Goal: Task Accomplishment & Management: Use online tool/utility

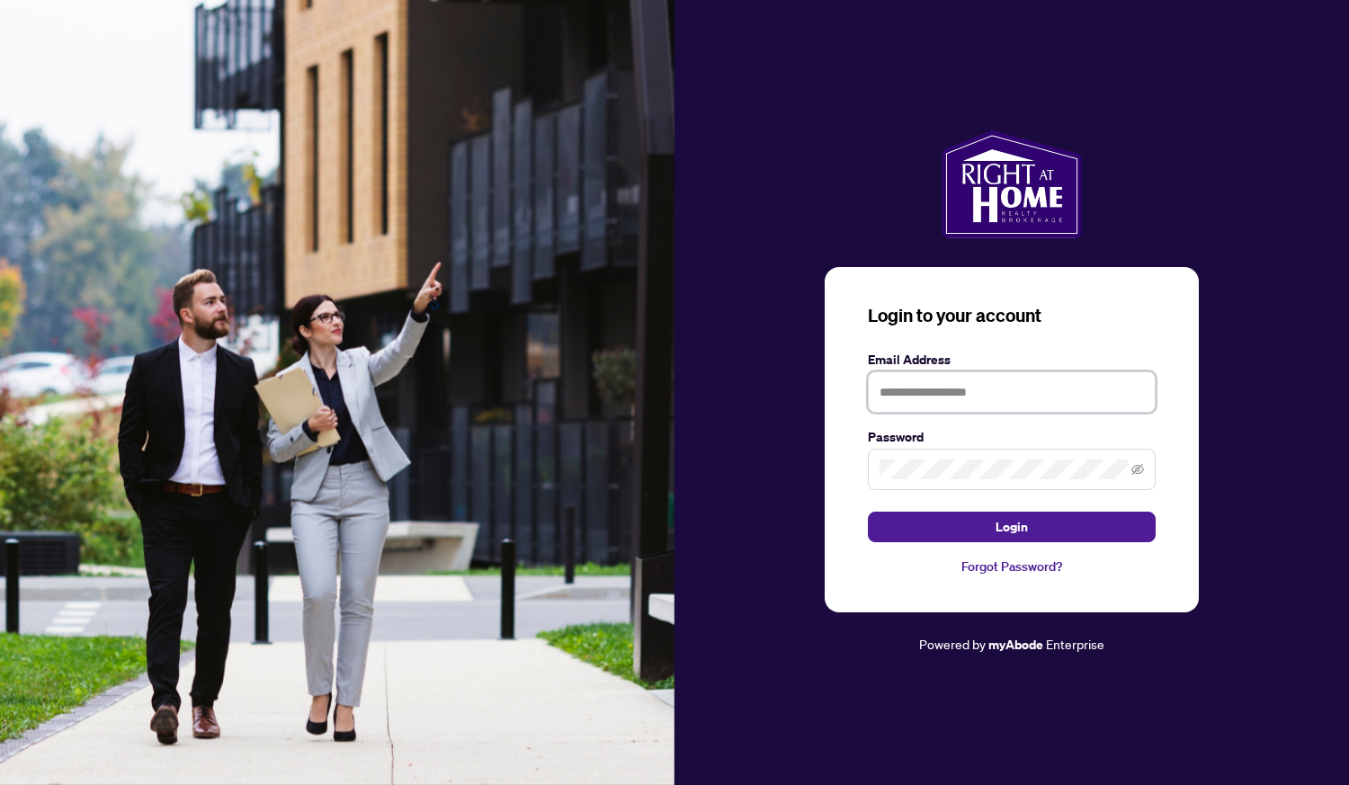
type input "**********"
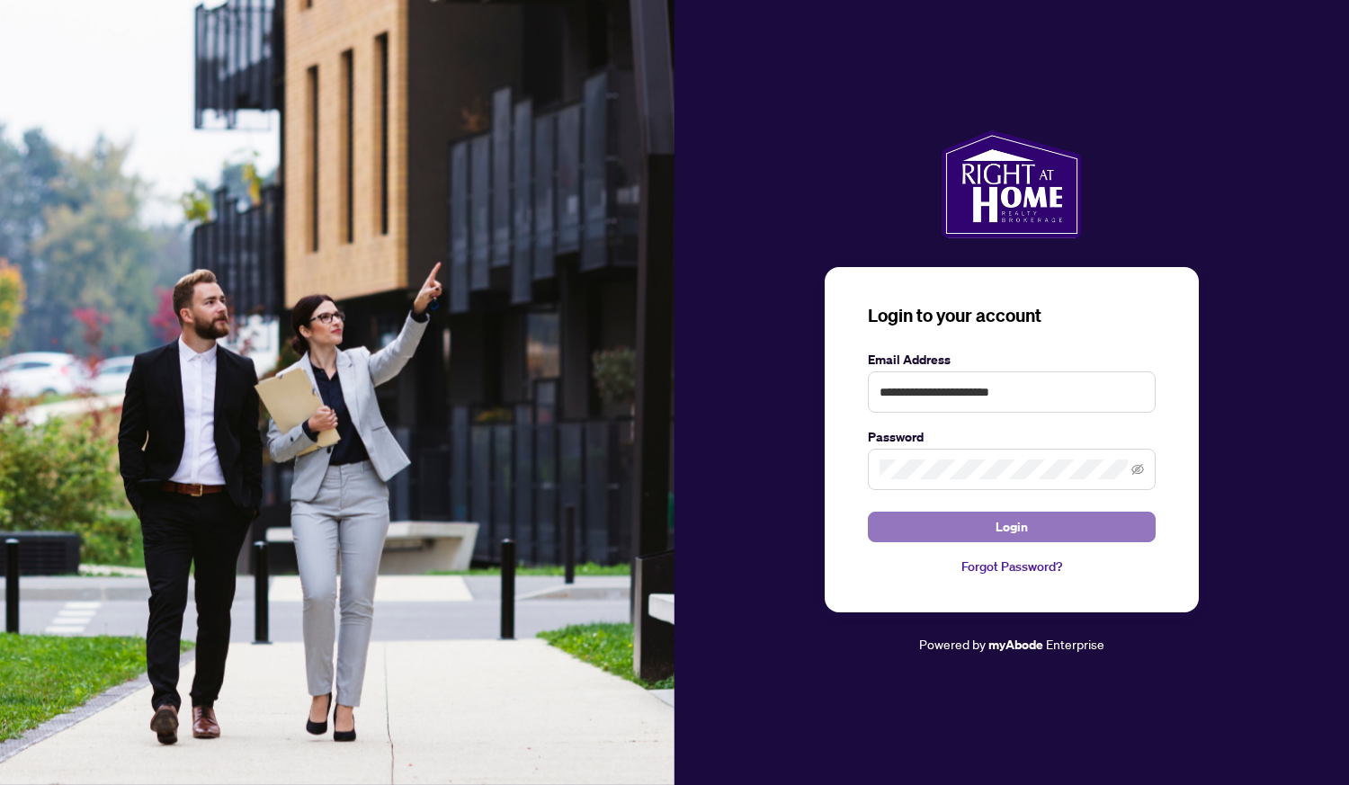
click at [1027, 536] on button "Login" at bounding box center [1012, 527] width 288 height 31
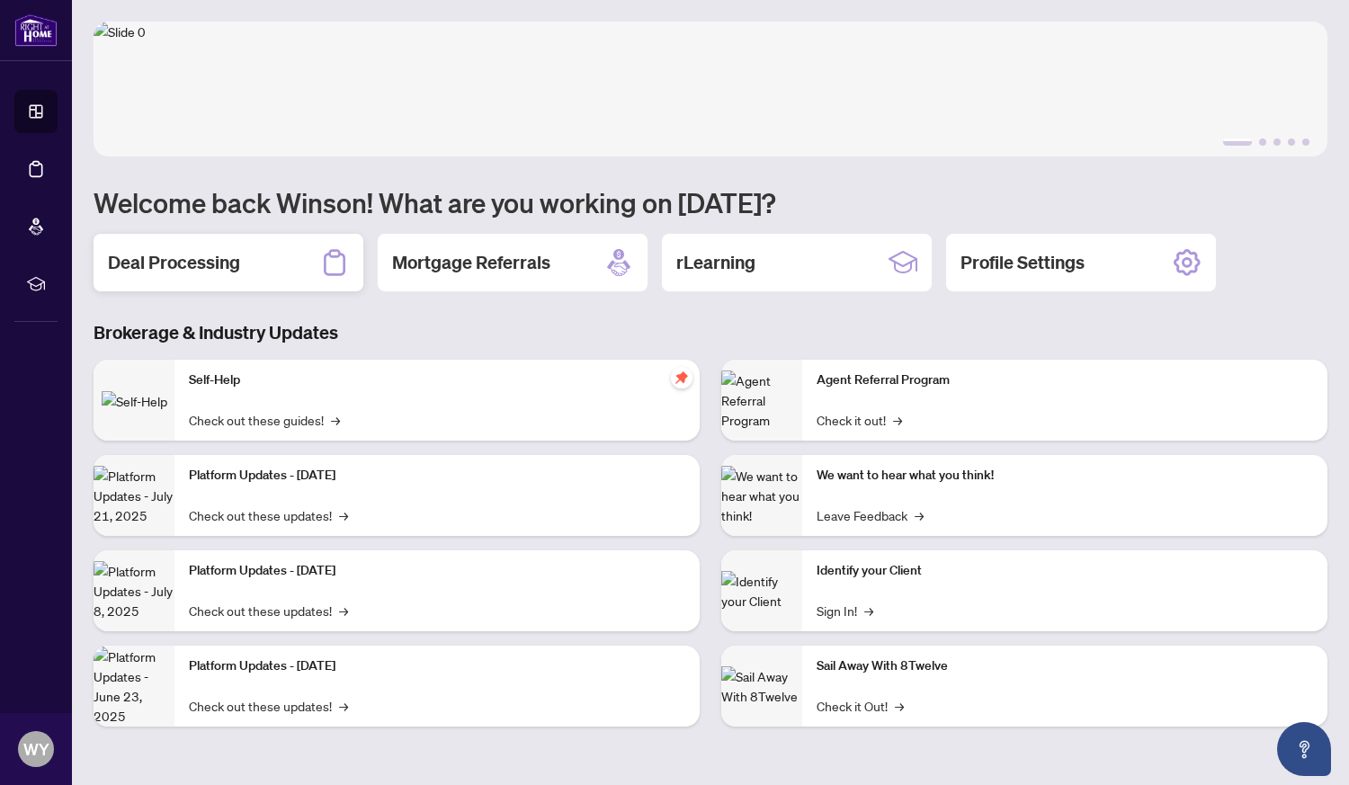
click at [179, 270] on h2 "Deal Processing" at bounding box center [174, 262] width 132 height 25
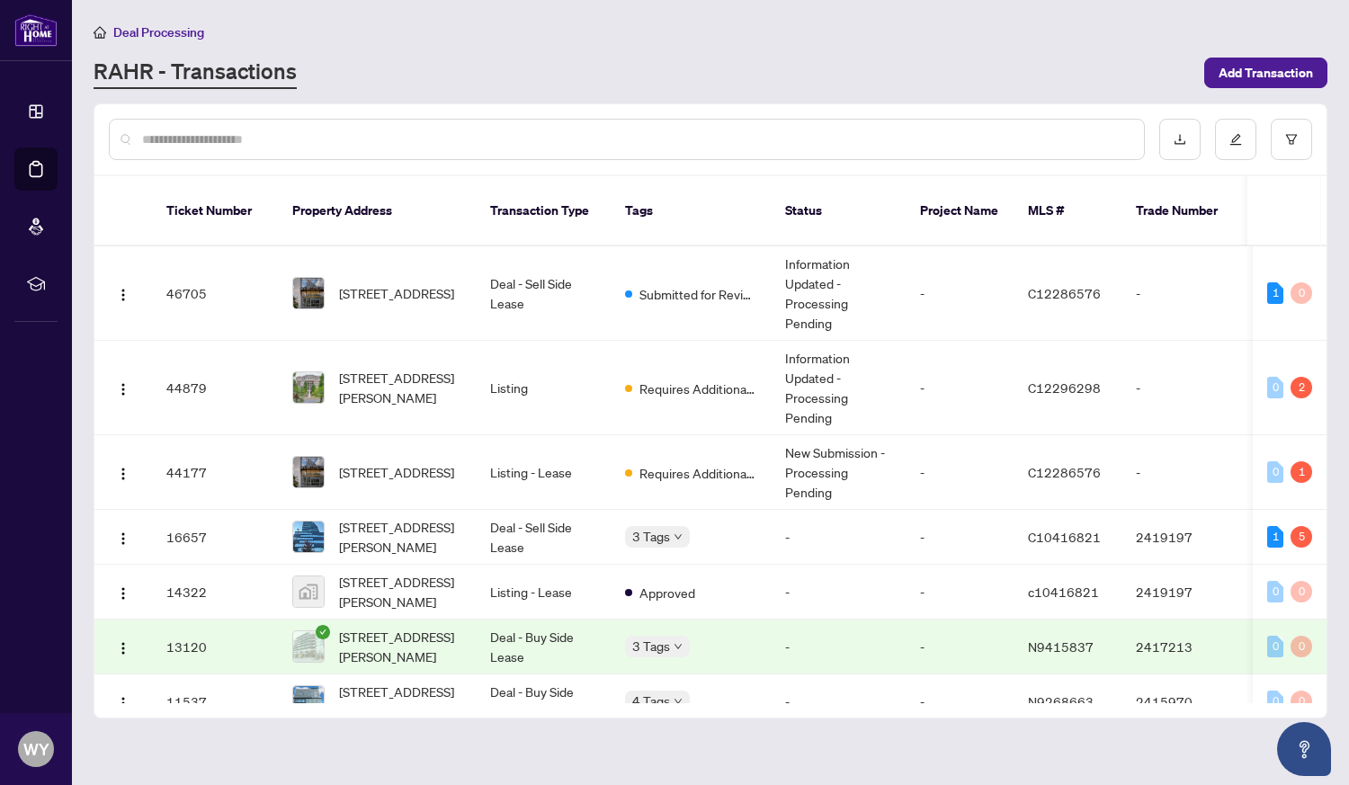
click at [372, 283] on span "[STREET_ADDRESS]" at bounding box center [396, 293] width 115 height 20
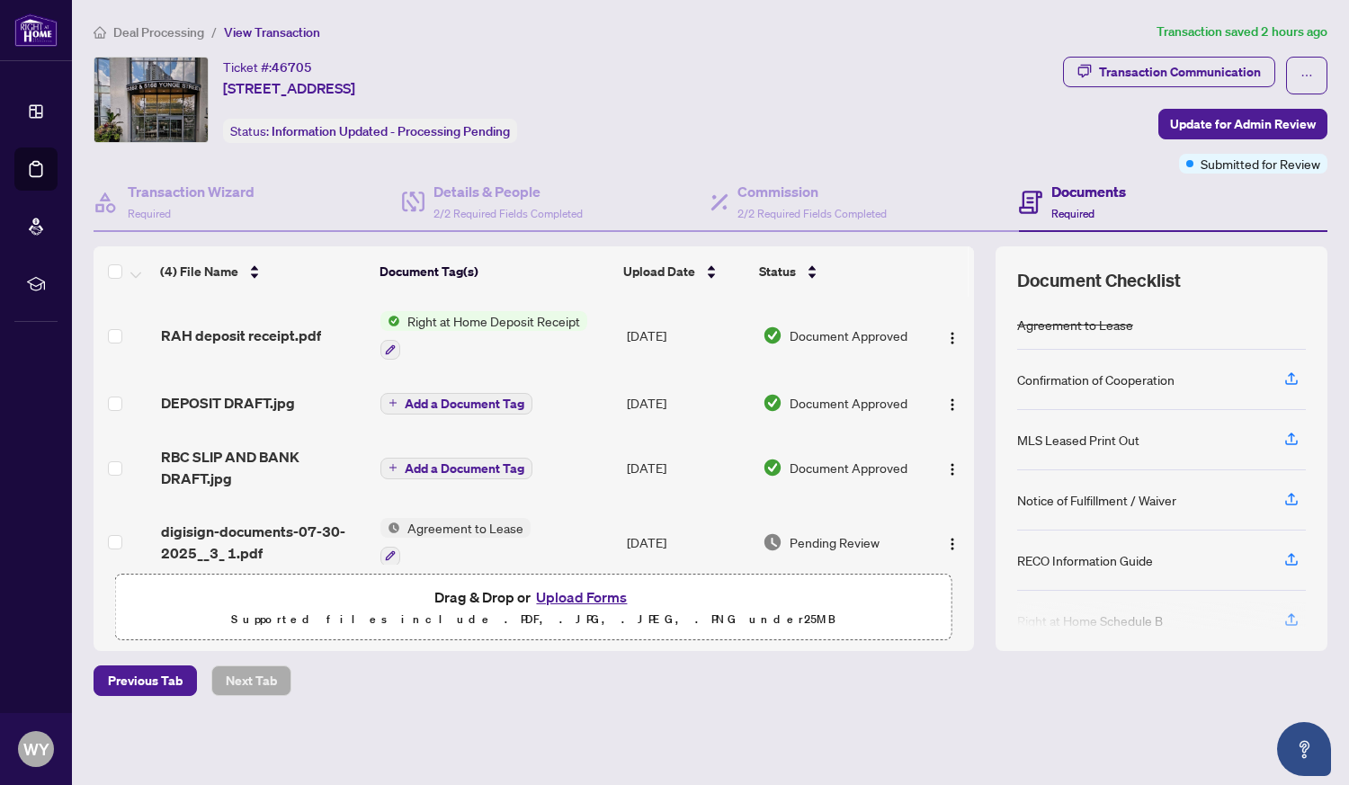
click at [1077, 197] on h4 "Documents" at bounding box center [1089, 192] width 75 height 22
click at [388, 349] on icon "button" at bounding box center [390, 350] width 11 height 11
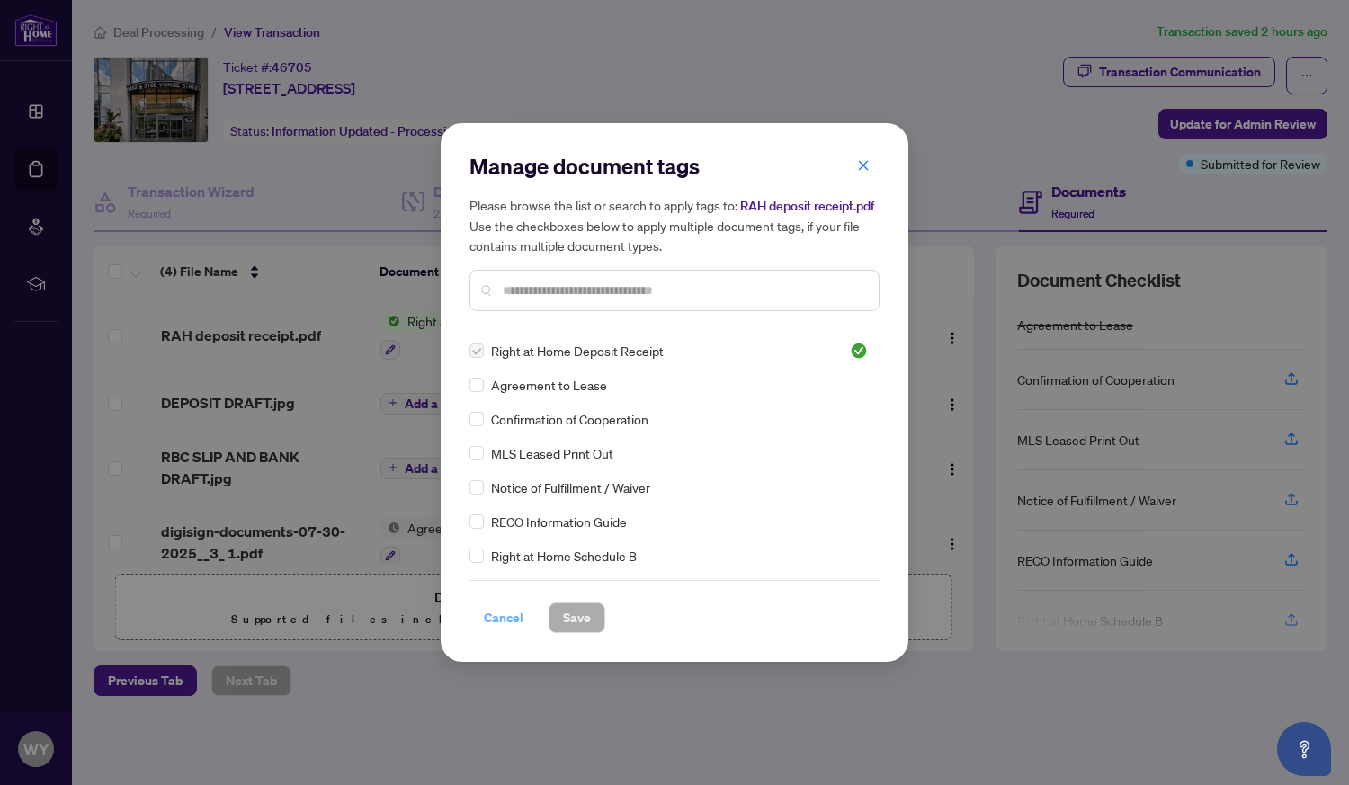
click at [505, 623] on span "Cancel" at bounding box center [504, 618] width 40 height 29
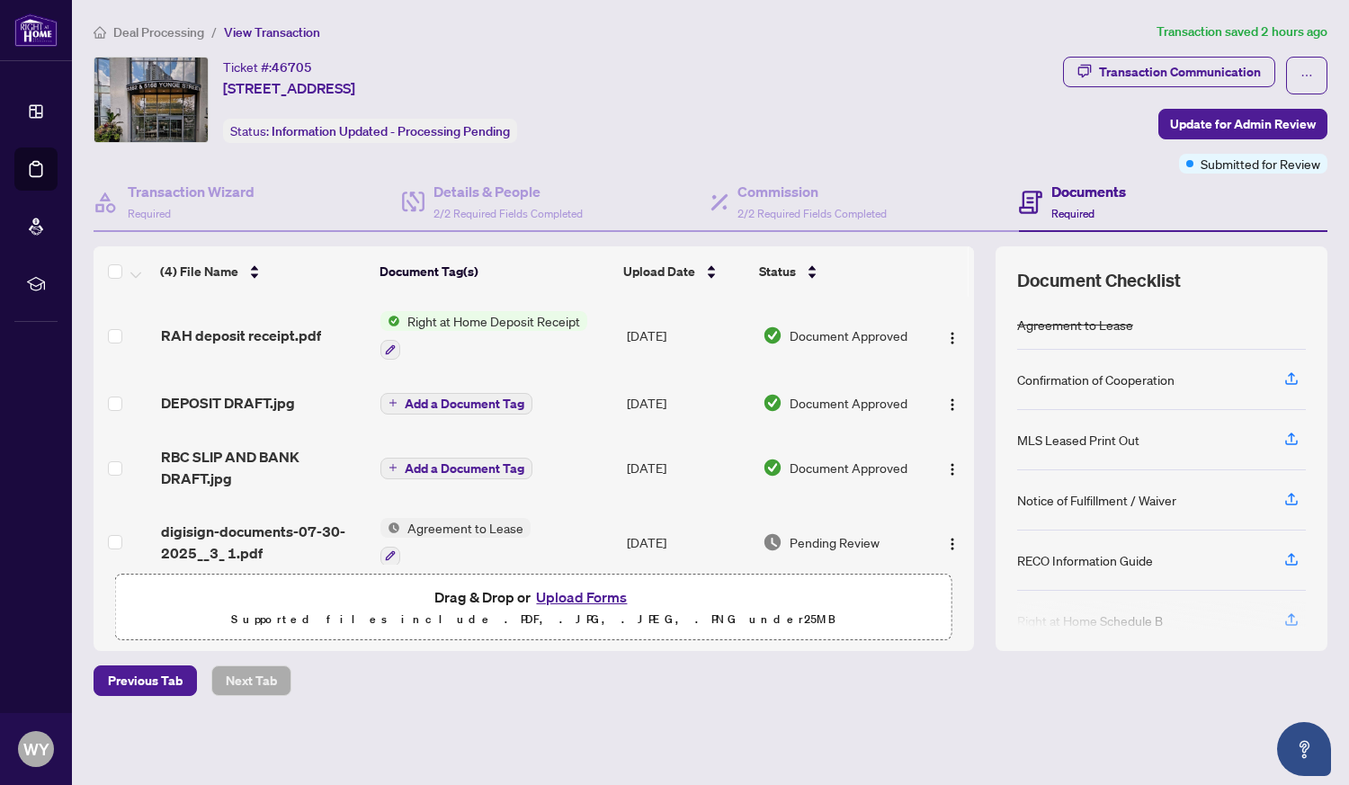
click at [864, 346] on td "Document Approved" at bounding box center [841, 335] width 170 height 77
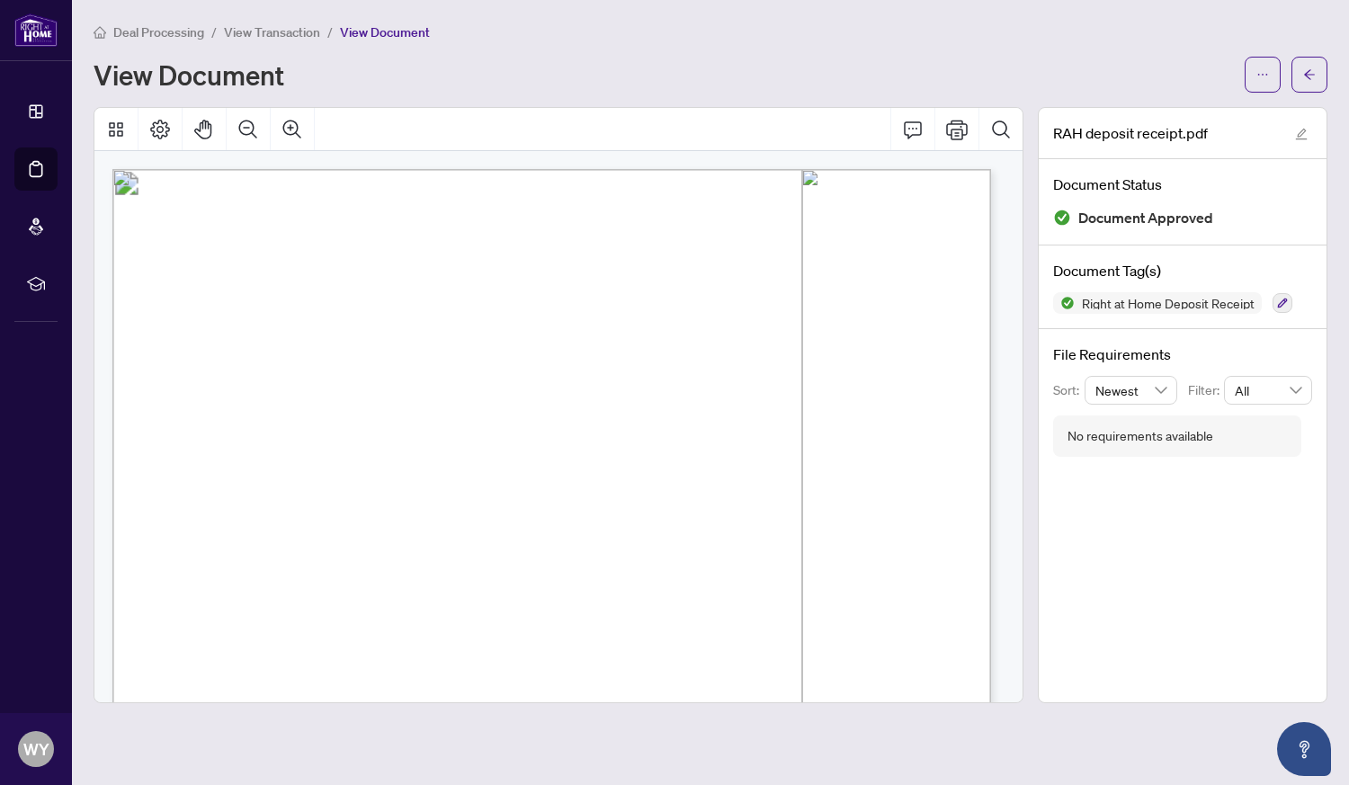
click at [904, 130] on icon "Comment" at bounding box center [913, 129] width 18 height 17
click at [904, 133] on icon "Comment" at bounding box center [913, 130] width 22 height 22
click at [946, 130] on icon "Print" at bounding box center [957, 130] width 22 height 20
click at [1261, 68] on icon "ellipsis" at bounding box center [1263, 74] width 13 height 13
click at [1168, 117] on span "Download" at bounding box center [1198, 113] width 137 height 20
